Goal: Task Accomplishment & Management: Use online tool/utility

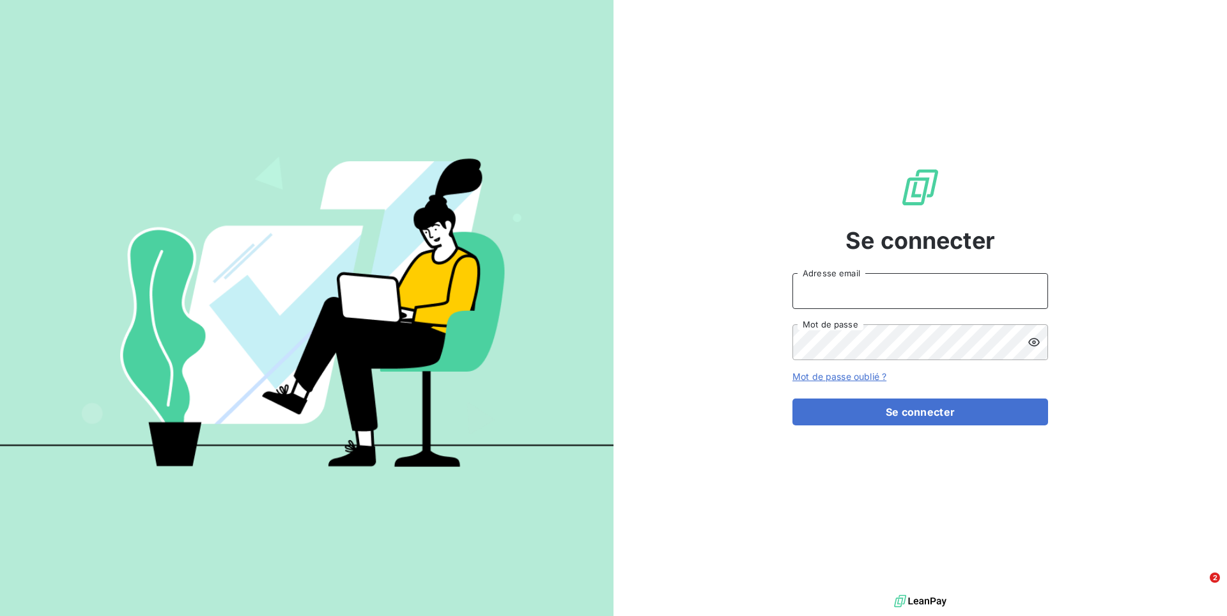
drag, startPoint x: 911, startPoint y: 282, endPoint x: 892, endPoint y: 305, distance: 30.0
click at [910, 282] on input "Adresse email" at bounding box center [921, 291] width 256 height 36
paste input "aaalocatour"
type input "admin@aaalocatour"
click at [793, 398] on button "Se connecter" at bounding box center [921, 411] width 256 height 27
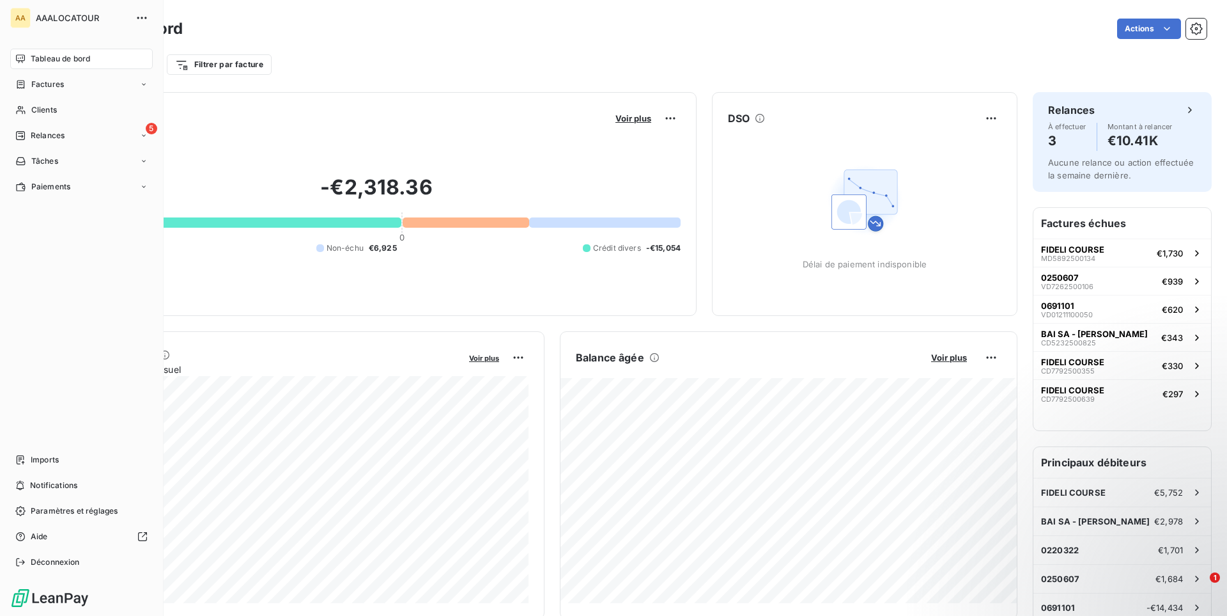
click at [53, 447] on div "Tableau de bord Factures Clients 5 Relances Tâches Paiements Imports Notificati…" at bounding box center [81, 310] width 143 height 523
click at [52, 458] on span "Imports" at bounding box center [45, 460] width 28 height 12
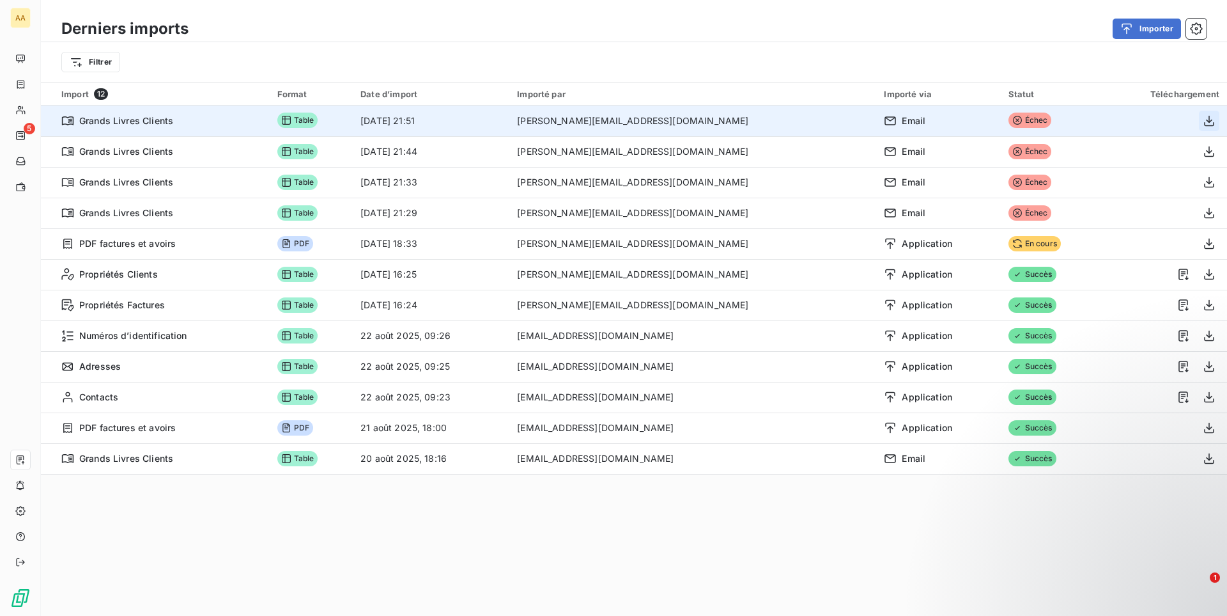
click at [1207, 125] on icon "button" at bounding box center [1209, 120] width 13 height 13
